Goal: Transaction & Acquisition: Book appointment/travel/reservation

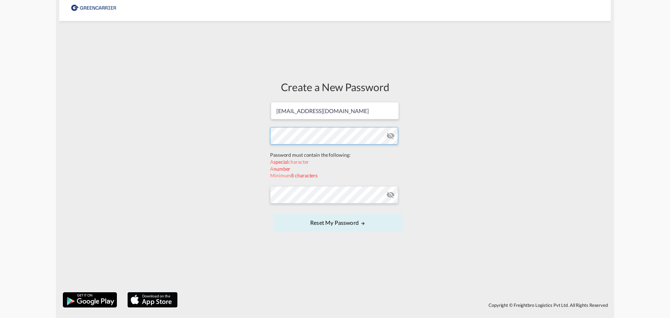
click at [323, 156] on form "import@goforward.dk Password must contain the following: A special character A …" at bounding box center [335, 167] width 130 height 132
click at [264, 128] on div "Create a New Password import@goforward.dk Password must contain the following: …" at bounding box center [335, 156] width 552 height 264
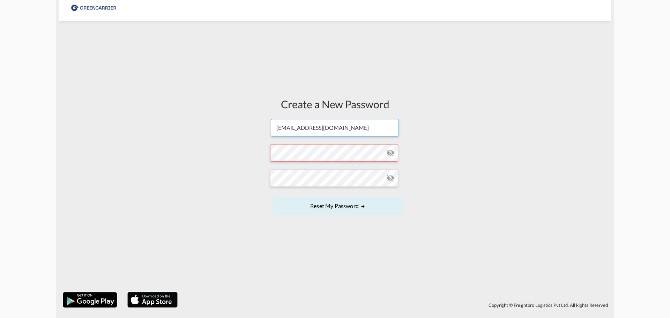
drag, startPoint x: 340, startPoint y: 110, endPoint x: 259, endPoint y: 113, distance: 81.0
click at [259, 113] on div "Create a New Password import@goforward.dk Password must contain the following: …" at bounding box center [335, 156] width 552 height 264
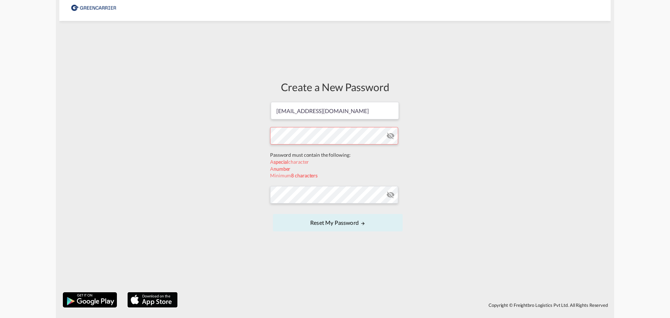
click at [302, 151] on form "import@goforward.dk Password must contain the following: A special character A …" at bounding box center [335, 167] width 130 height 132
click at [300, 194] on form "import@goforward.dk Password must contain the following: A special character A …" at bounding box center [335, 167] width 130 height 132
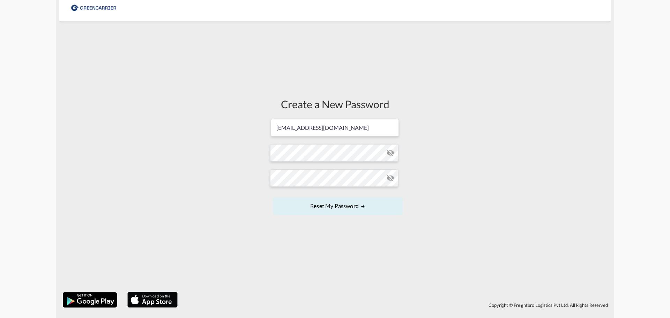
click at [399, 155] on md-input-container at bounding box center [335, 152] width 130 height 19
click at [395, 155] on form "import@goforward.dk Password must contain the following: A special character A …" at bounding box center [335, 167] width 130 height 98
click at [389, 192] on form "import@goforward.dk Password must contain the following: A special character A …" at bounding box center [335, 167] width 130 height 98
click at [392, 150] on md-icon "icon-eye-off" at bounding box center [390, 153] width 8 height 8
click at [390, 175] on md-icon "icon-eye-off" at bounding box center [390, 178] width 8 height 8
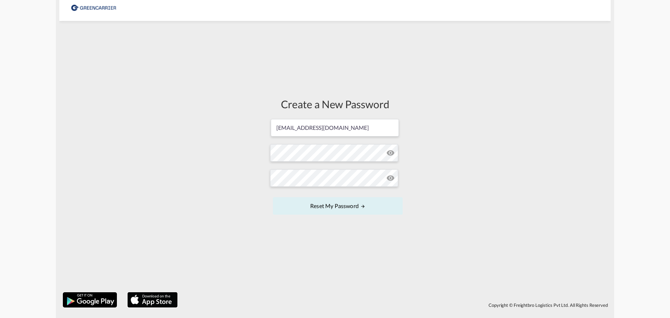
click at [438, 196] on div "Create a New Password import@goforward.dk Password must contain the following: …" at bounding box center [335, 156] width 552 height 264
click at [353, 122] on input "[EMAIL_ADDRESS][DOMAIN_NAME]" at bounding box center [335, 127] width 128 height 17
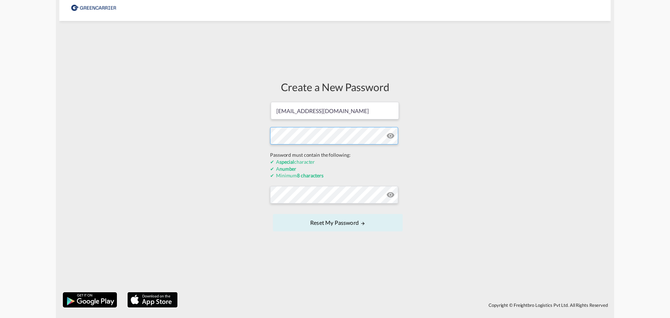
click at [242, 160] on div "Create a New Password import@goforward.dk Password must contain the following: …" at bounding box center [335, 156] width 552 height 264
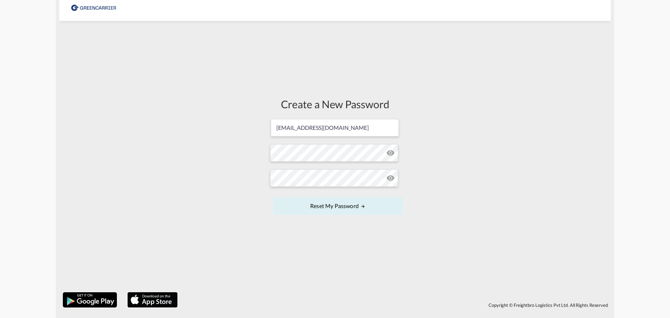
click at [295, 246] on div "Create a New Password import@goforward.dk Password must contain the following: …" at bounding box center [335, 156] width 140 height 264
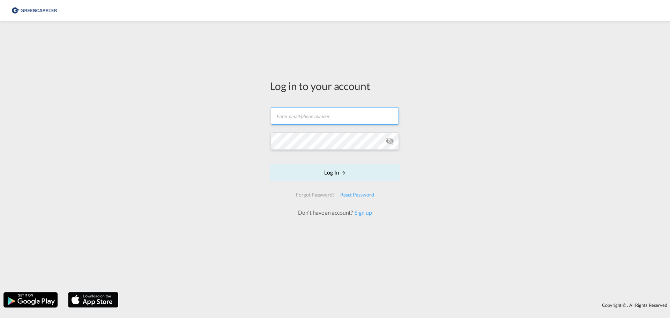
click at [276, 118] on input "text" at bounding box center [335, 115] width 128 height 17
click at [282, 118] on form "Email field is required Password field is required Log In Forgot Password? Rese…" at bounding box center [335, 158] width 130 height 117
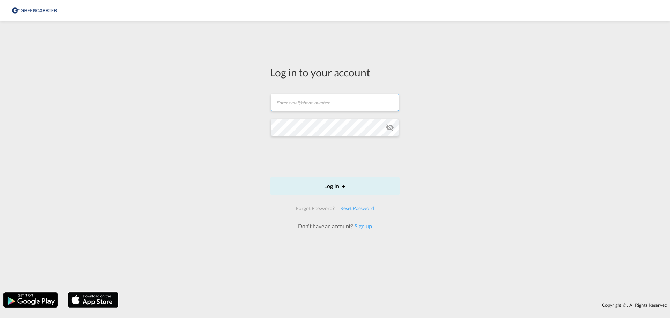
type input "[EMAIL_ADDRESS][DOMAIN_NAME]"
click at [376, 127] on md-icon "icon-eye-off" at bounding box center [390, 127] width 8 height 8
click at [345, 185] on md-icon "LOGIN" at bounding box center [343, 186] width 5 height 5
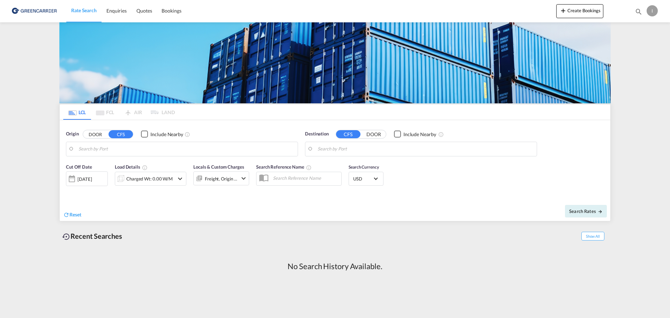
click at [100, 131] on button "DOOR" at bounding box center [95, 134] width 24 height 8
click at [113, 148] on input "Search by Door" at bounding box center [187, 149] width 216 height 10
click at [569, 8] on button "Create Bookings" at bounding box center [579, 11] width 47 height 14
click at [97, 135] on button "DOOR" at bounding box center [95, 134] width 24 height 8
click at [87, 152] on input "Search by Door" at bounding box center [187, 149] width 216 height 10
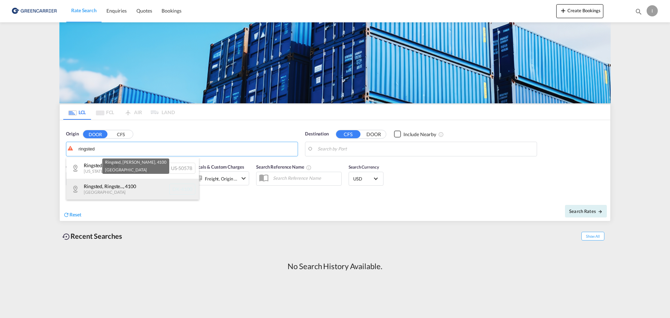
click at [127, 190] on div "Ringsted, Ringste... , 4100 Denmark DK-4100" at bounding box center [132, 189] width 133 height 21
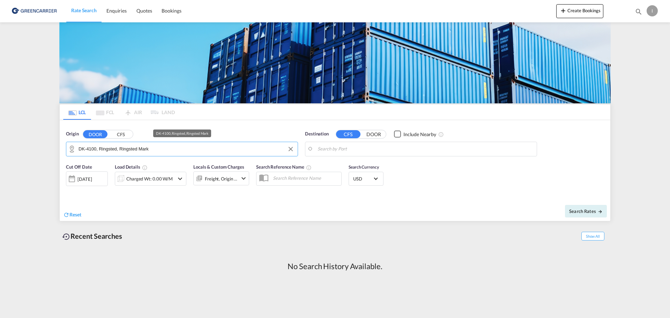
click at [133, 150] on input "DK-4100, Ringsted, Ringsted Mark" at bounding box center [187, 149] width 216 height 10
drag, startPoint x: 159, startPoint y: 150, endPoint x: 64, endPoint y: 152, distance: 94.6
click at [61, 152] on div "Origin DOOR CFS DK-4100, Ringsted, Ringsted Mark Destination CFS DOOR Include N…" at bounding box center [335, 140] width 551 height 40
type input "4000 ringsted"
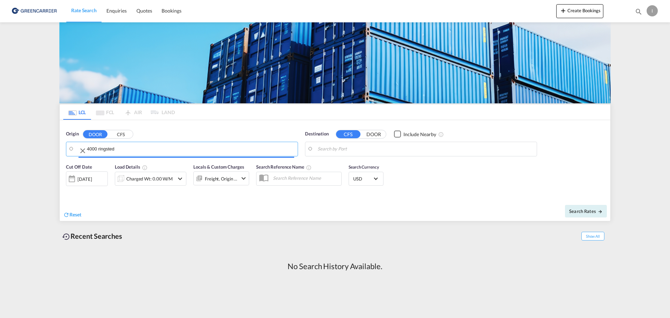
click at [102, 151] on input "4000 ringsted" at bounding box center [190, 149] width 207 height 10
click at [83, 152] on md-icon "Clear Input" at bounding box center [83, 151] width 8 height 8
click at [87, 151] on input "Search by Door" at bounding box center [187, 149] width 216 height 10
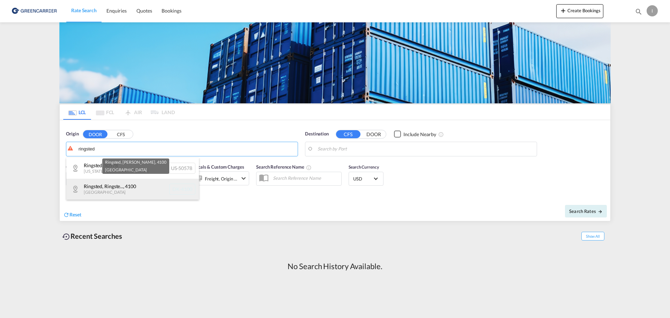
click at [117, 195] on div "Ringsted, Ringste... , 4100 Denmark DK-4100" at bounding box center [132, 189] width 133 height 21
type input "DK-4100, Ringsted, Ringsted Mark"
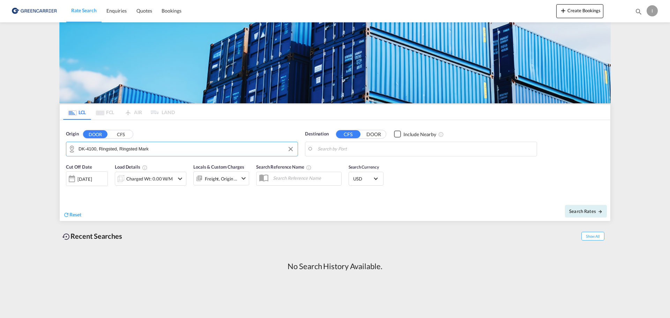
click at [376, 152] on input "Search by Port" at bounding box center [426, 149] width 216 height 10
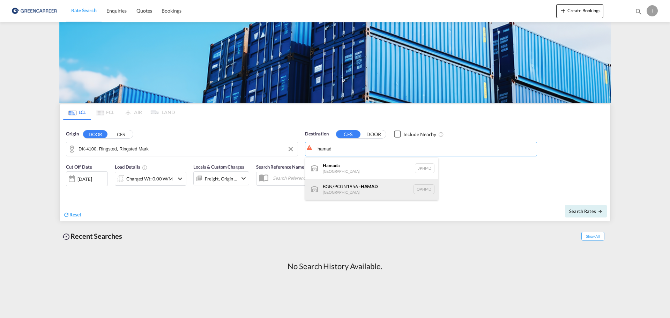
click at [369, 189] on div "BGN/PCGN1956 - HAMAD Qatar QAHMD" at bounding box center [371, 189] width 133 height 21
type input "BGN/PCGN1956 - HAMAD, QAHMD"
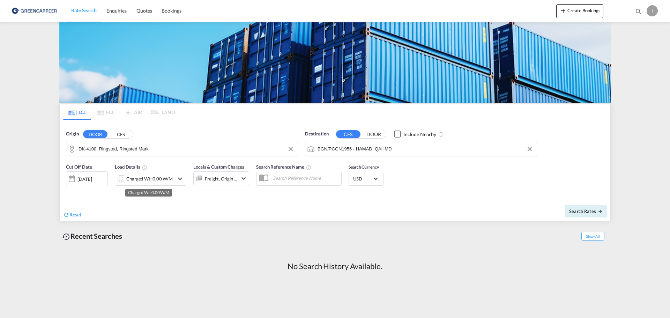
click at [154, 180] on div "Charged Wt: 0.00 W/M" at bounding box center [149, 179] width 46 height 10
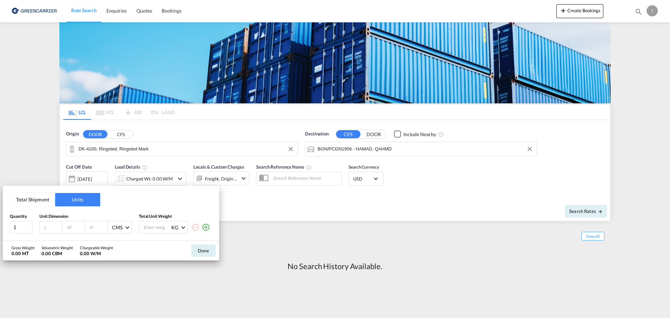
click at [272, 199] on div "Total Shipment Units Quantity Unit Dimension Total Unit Weight 1 CMS CMS Inches…" at bounding box center [335, 159] width 670 height 318
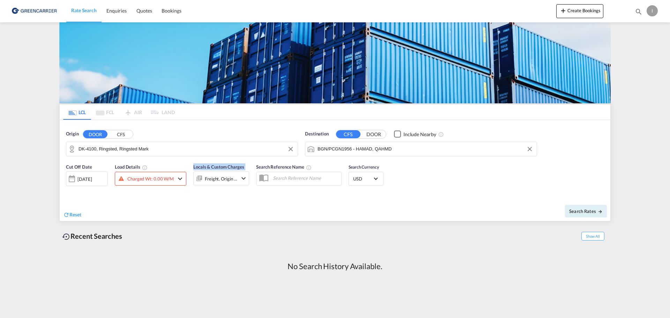
click at [187, 178] on div "Cut Off Date 25 Aug 2025 25/08/2025 Load Details Charged Wt: 0.00 W/M Locals & …" at bounding box center [157, 177] width 183 height 28
click at [184, 179] on md-icon "icon-chevron-down" at bounding box center [180, 179] width 8 height 8
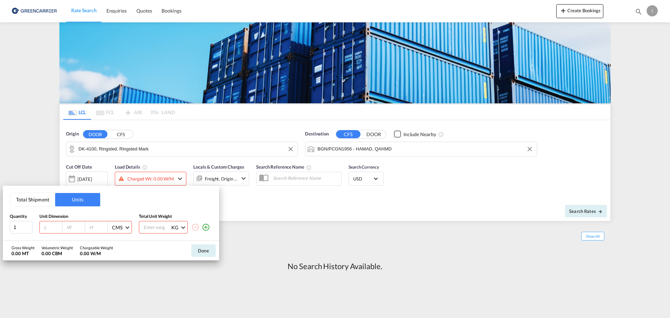
click at [49, 227] on input "number" at bounding box center [52, 227] width 19 height 6
type input "1.2"
type input "0.8"
type input "2"
type input "200"
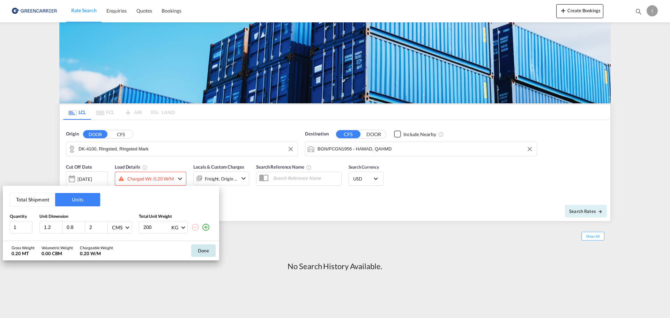
click at [197, 254] on button "Done" at bounding box center [203, 250] width 24 height 13
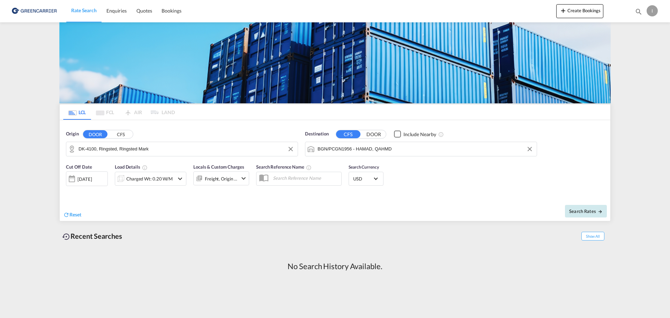
click at [580, 208] on span "Search Rates" at bounding box center [586, 211] width 34 height 6
type input "4100 to QAHMD / 25 Aug 2025"
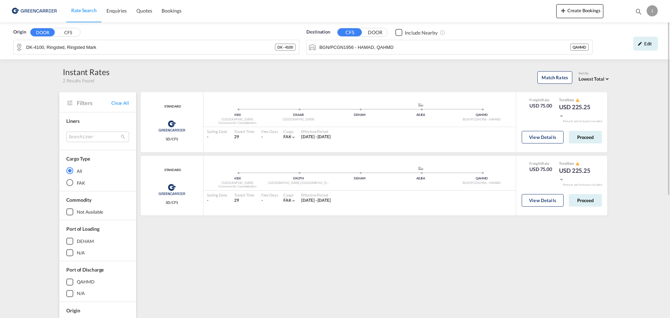
click at [610, 79] on md-select-value "Lowest Total" at bounding box center [595, 78] width 32 height 8
click at [653, 123] on md-backdrop at bounding box center [335, 159] width 670 height 318
drag, startPoint x: 234, startPoint y: 113, endPoint x: 244, endPoint y: 120, distance: 12.6
click at [244, 113] on div "4100 Denmark Greencarrier Consolidators" at bounding box center [237, 113] width 61 height 0
click at [243, 122] on div "Greencarrier Consolidators" at bounding box center [237, 123] width 61 height 5
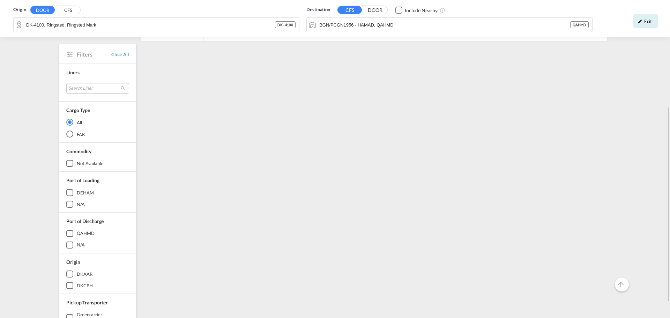
scroll to position [199, 0]
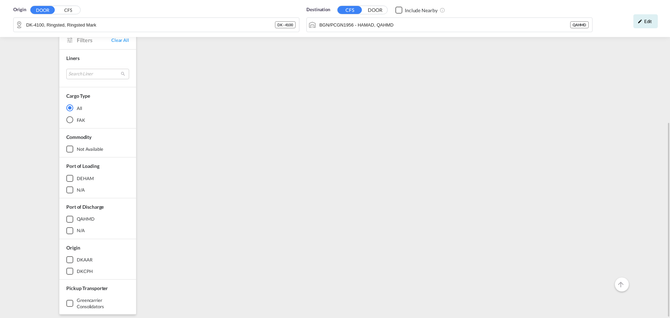
click at [67, 217] on div "QAHMD" at bounding box center [69, 218] width 7 height 7
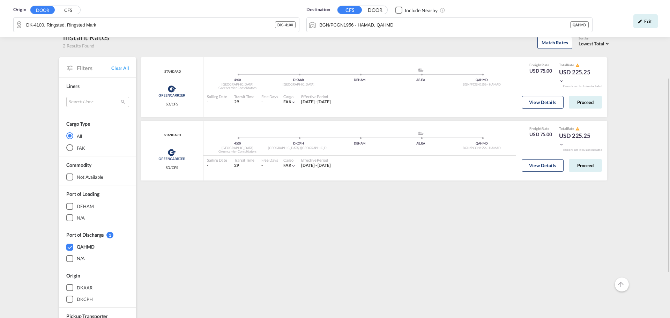
scroll to position [70, 0]
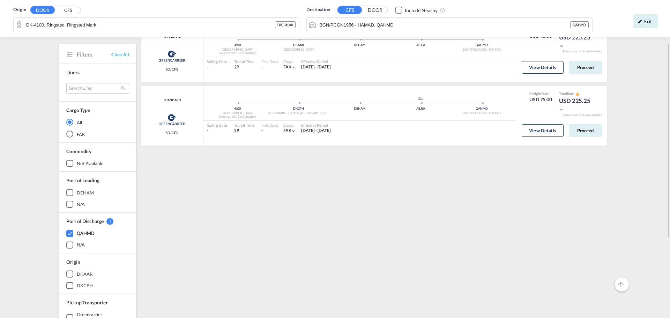
click at [83, 207] on div "N/A" at bounding box center [81, 204] width 8 height 6
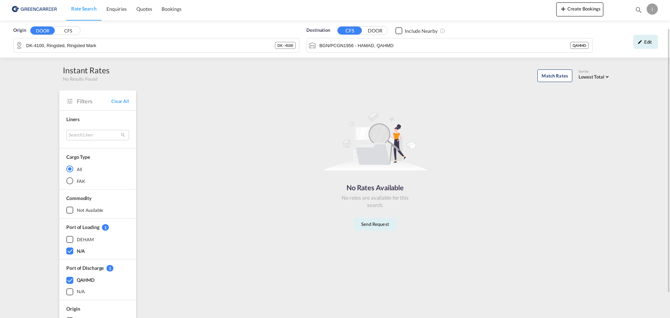
scroll to position [0, 0]
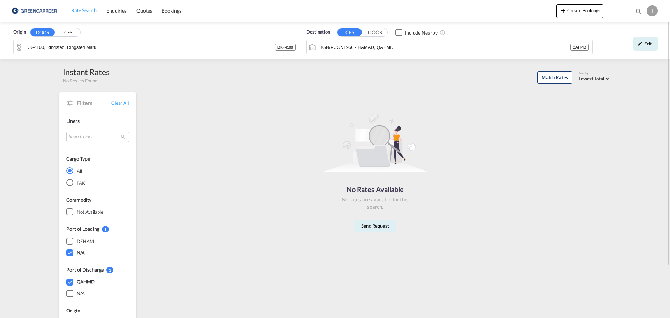
click at [68, 250] on div "N/A" at bounding box center [69, 252] width 7 height 7
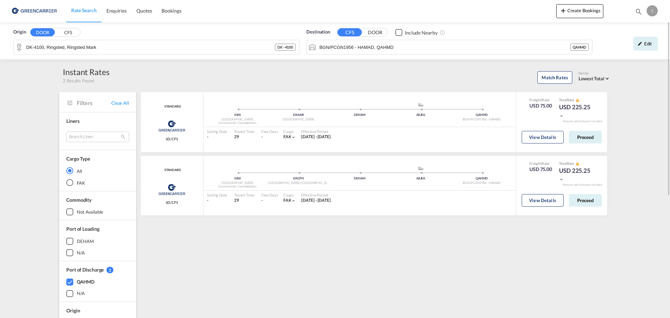
scroll to position [199, 0]
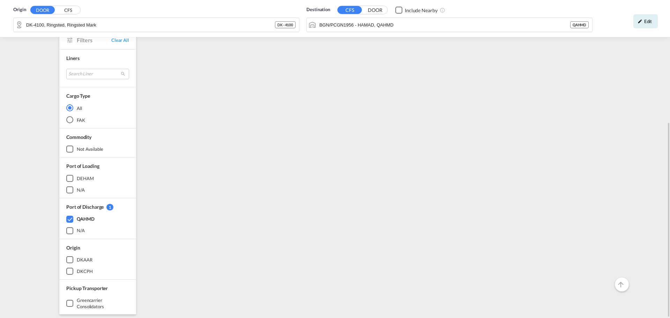
click at [68, 304] on div "Greencarrier Consolidators" at bounding box center [69, 303] width 7 height 7
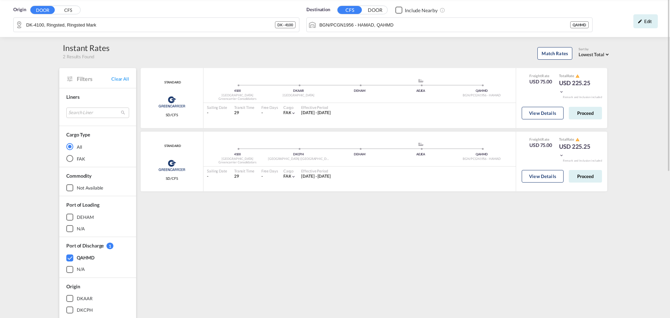
scroll to position [0, 0]
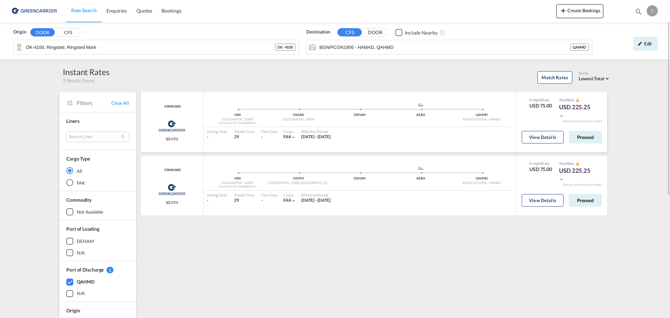
click at [562, 116] on md-icon "icon-chevron-down" at bounding box center [561, 115] width 5 height 5
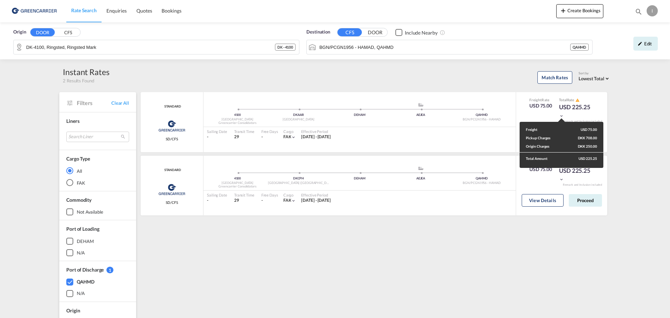
click at [291, 137] on div "Freight USD 75.00 Pickup Charges DKK 708.00 Origin Charges DKK 250.00 Total Amo…" at bounding box center [335, 159] width 670 height 318
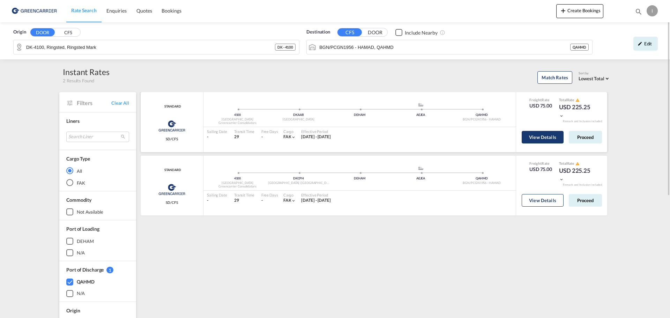
click at [544, 133] on button "View Details" at bounding box center [543, 137] width 42 height 13
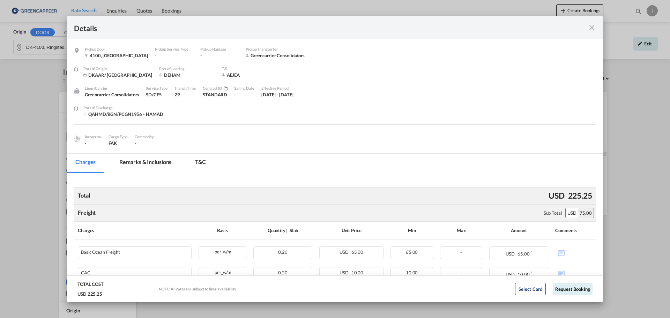
click at [592, 21] on div "Details" at bounding box center [335, 27] width 536 height 23
click at [594, 27] on md-icon "icon-close fg-AAA8AD m-0 cursor" at bounding box center [592, 27] width 8 height 8
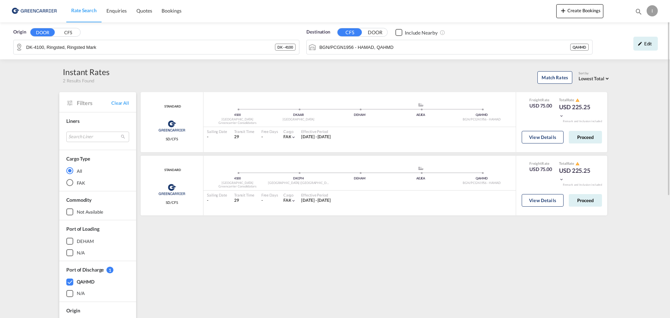
click at [84, 104] on span "Filters" at bounding box center [94, 103] width 35 height 8
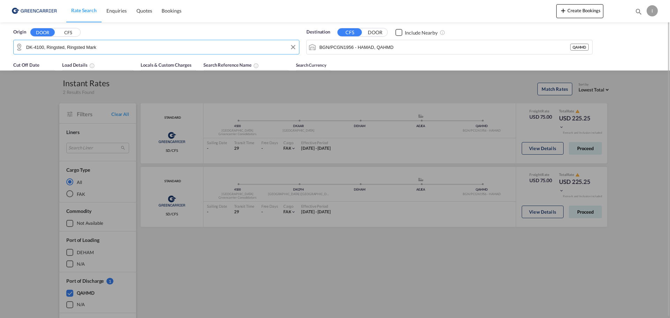
click at [209, 48] on input "DK-4100, Ringsted, Ringsted Mark" at bounding box center [160, 47] width 269 height 10
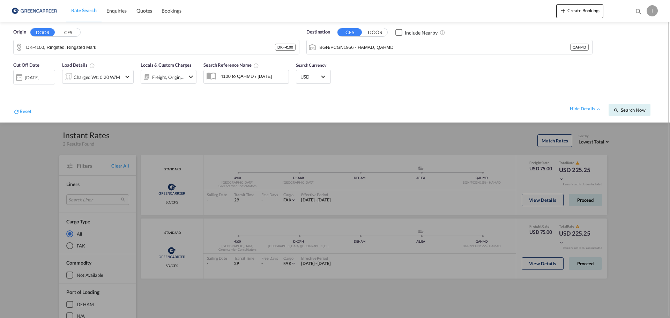
click at [123, 77] on div "Charged Wt: 0.20 W/M" at bounding box center [98, 77] width 72 height 14
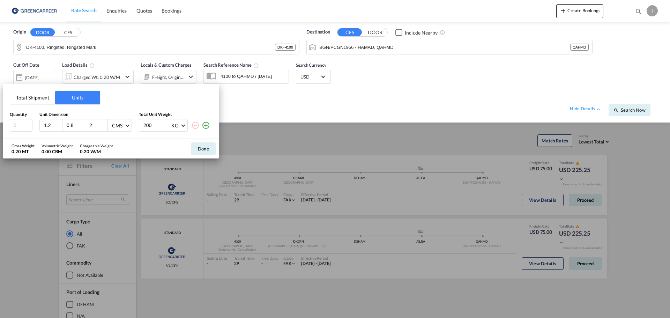
drag, startPoint x: 80, startPoint y: 153, endPoint x: 102, endPoint y: 153, distance: 22.3
click at [102, 153] on div "Gross Weight 0.20 MT Volumetric Weight 0.00 CBM Chargeable Weight 0.20 W/M" at bounding box center [66, 149] width 109 height 20
click at [126, 125] on span at bounding box center [127, 125] width 4 height 4
click at [76, 145] on md-backdrop at bounding box center [335, 159] width 670 height 318
drag, startPoint x: 54, startPoint y: 126, endPoint x: 43, endPoint y: 127, distance: 11.5
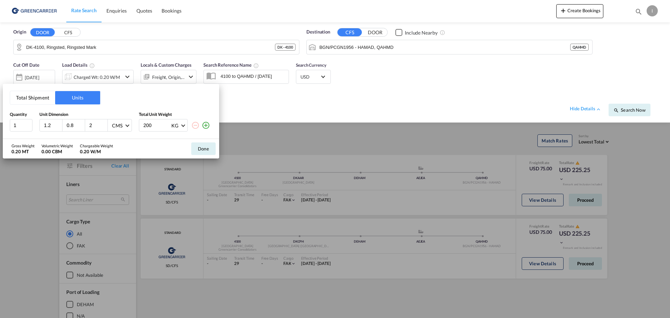
click at [43, 127] on div "1.2" at bounding box center [51, 125] width 23 height 12
type input "4"
type input "1200"
type input "80"
type input "200"
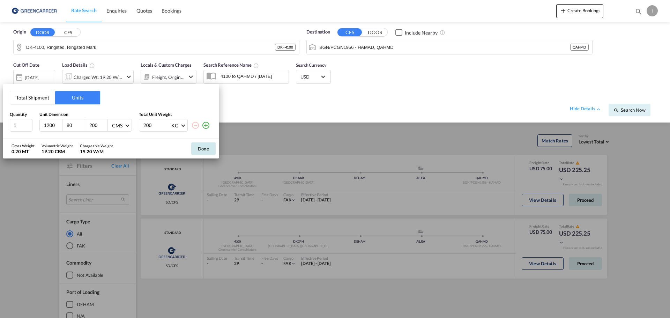
click at [203, 149] on button "Done" at bounding box center [203, 148] width 24 height 13
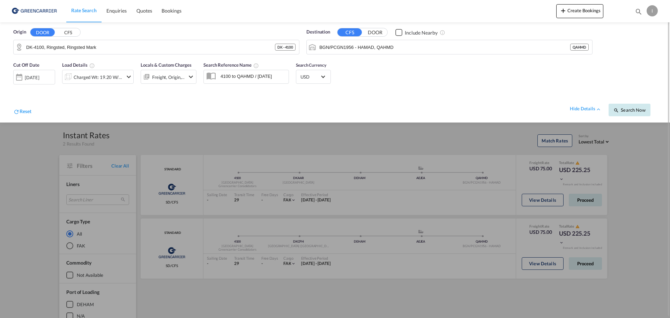
click at [631, 109] on span "Search Now" at bounding box center [630, 110] width 32 height 6
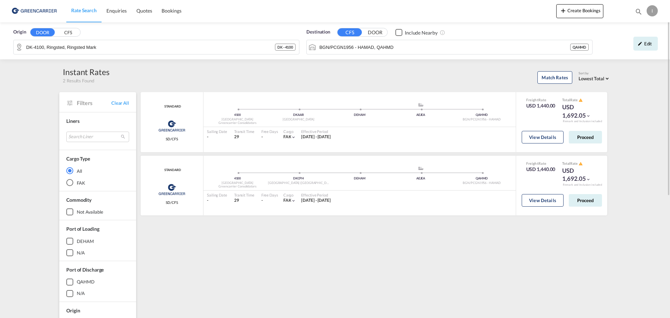
click at [40, 13] on img at bounding box center [33, 11] width 47 height 16
